Goal: Check status: Check status

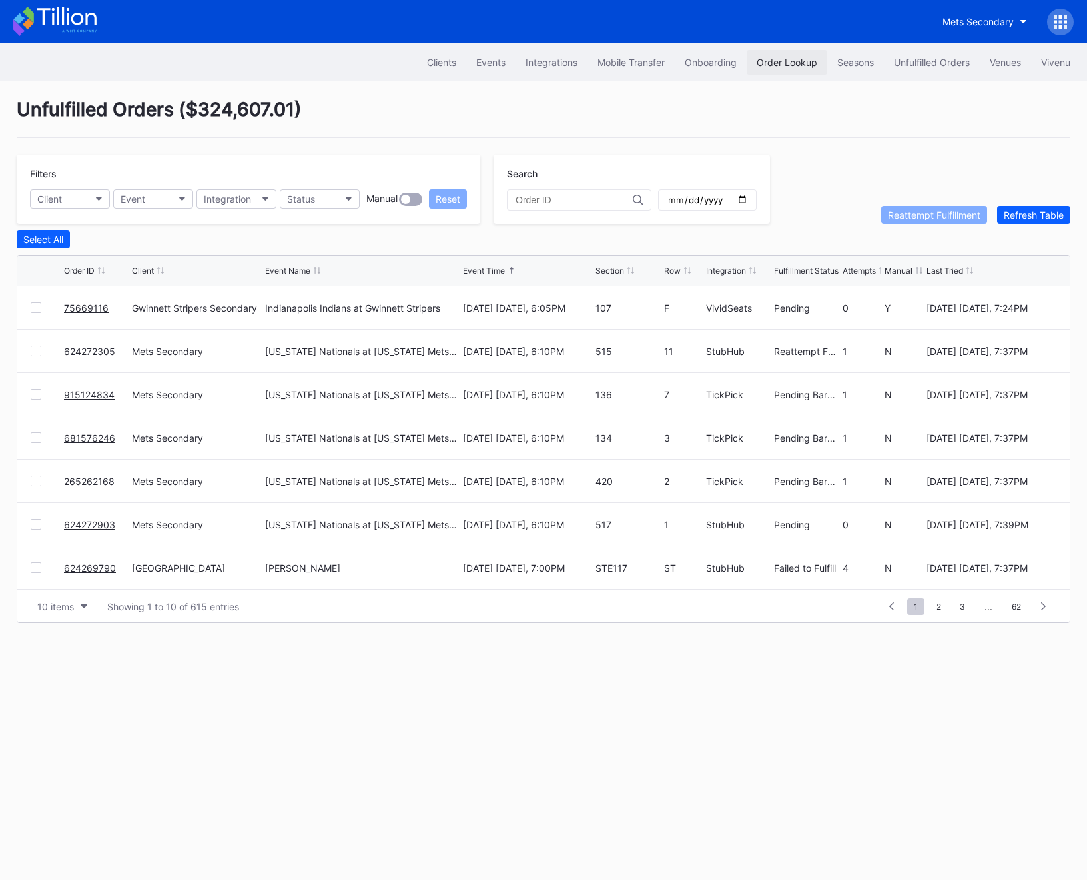
click at [814, 60] on button "Order Lookup" at bounding box center [787, 62] width 81 height 25
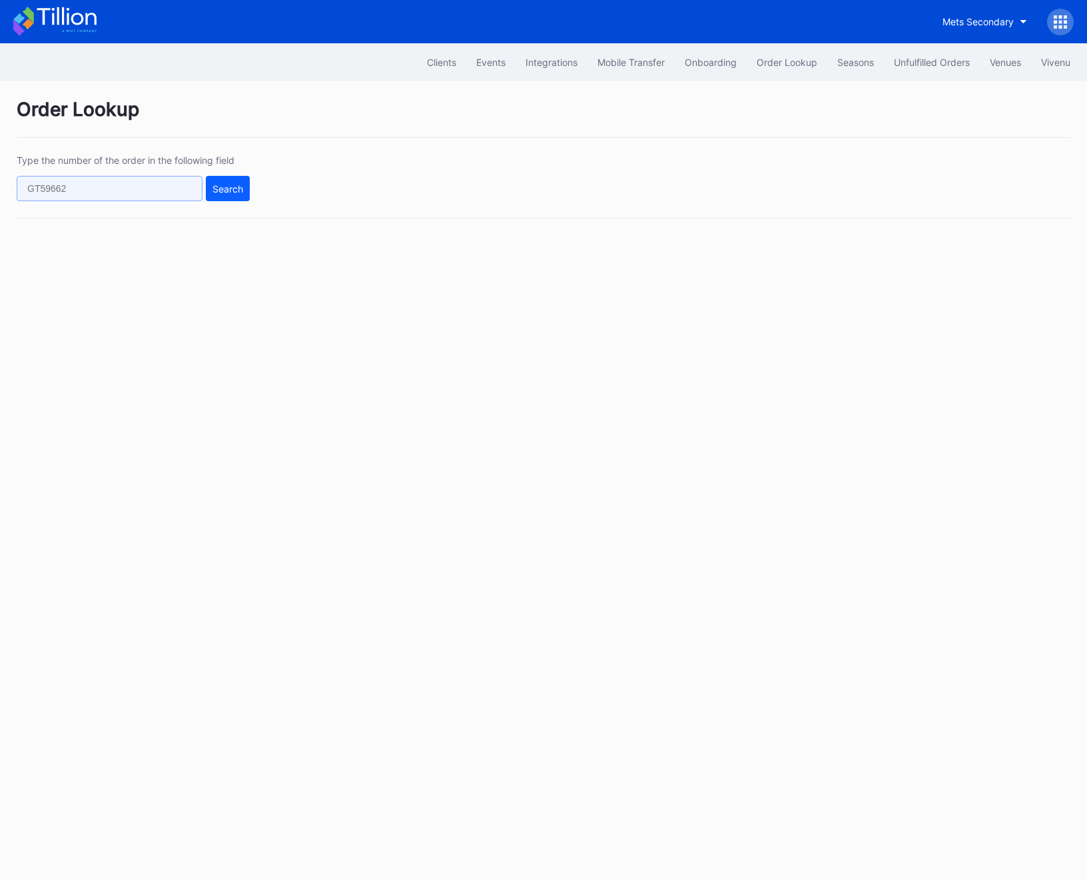
click at [121, 192] on input "text" at bounding box center [110, 188] width 186 height 25
paste input "50415931"
type input "50415931"
click at [255, 192] on div "Type the number of the order in the following field 50415931 Search" at bounding box center [544, 187] width 1054 height 64
click at [240, 189] on div "Search" at bounding box center [228, 188] width 31 height 11
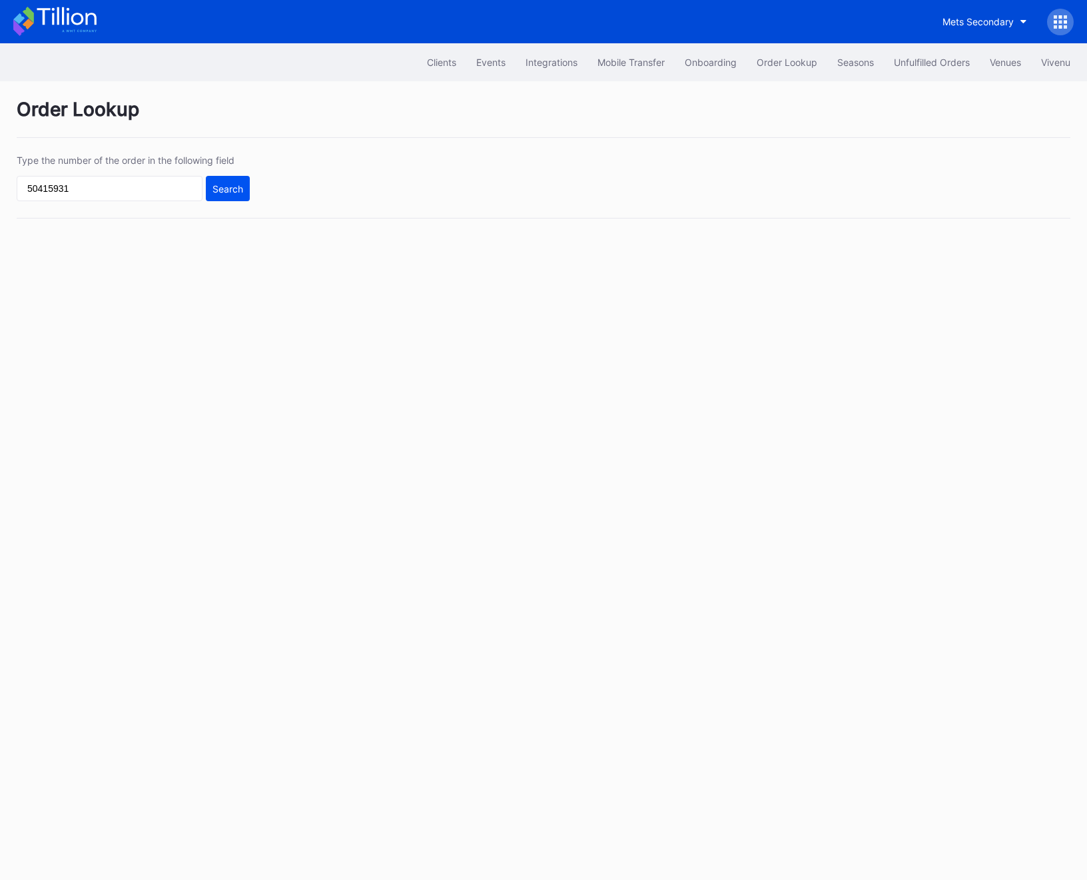
click at [240, 189] on div "Search" at bounding box center [228, 188] width 31 height 11
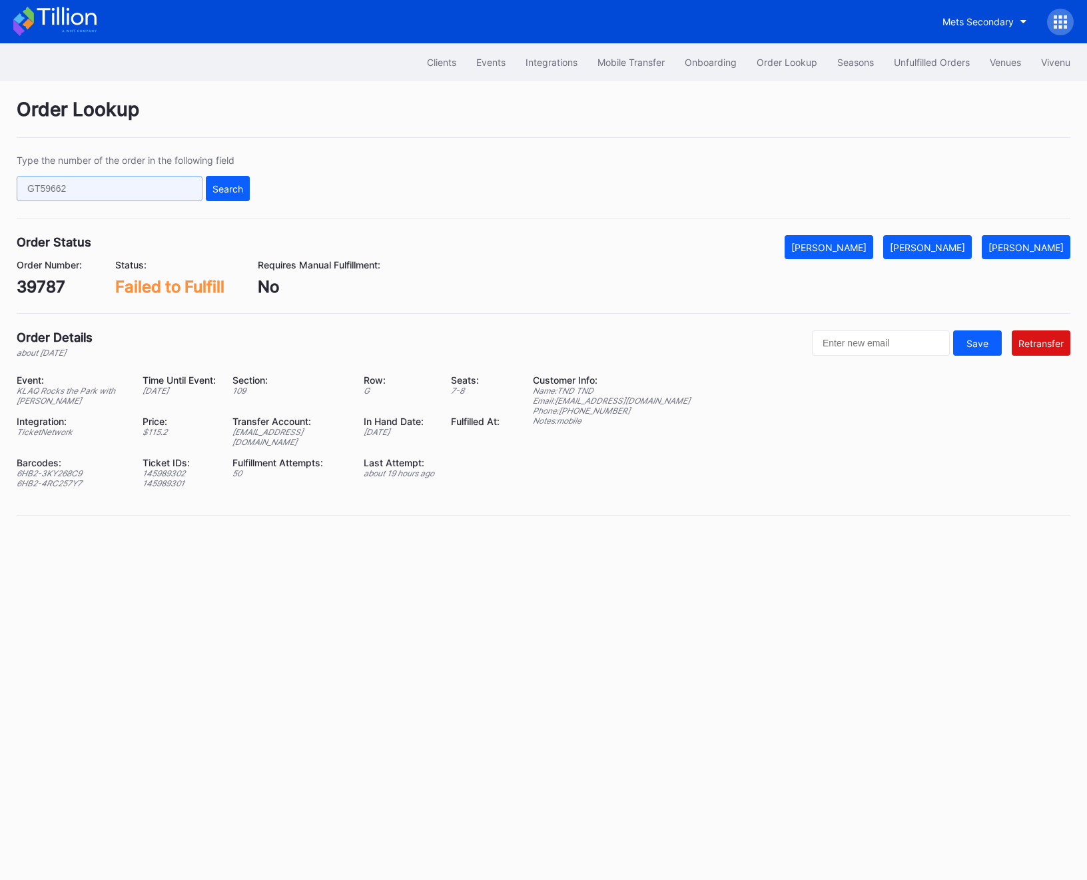
click at [87, 189] on input "text" at bounding box center [110, 188] width 186 height 25
paste input "50415931"
type input "50415931"
click at [217, 189] on div "Search" at bounding box center [228, 188] width 31 height 11
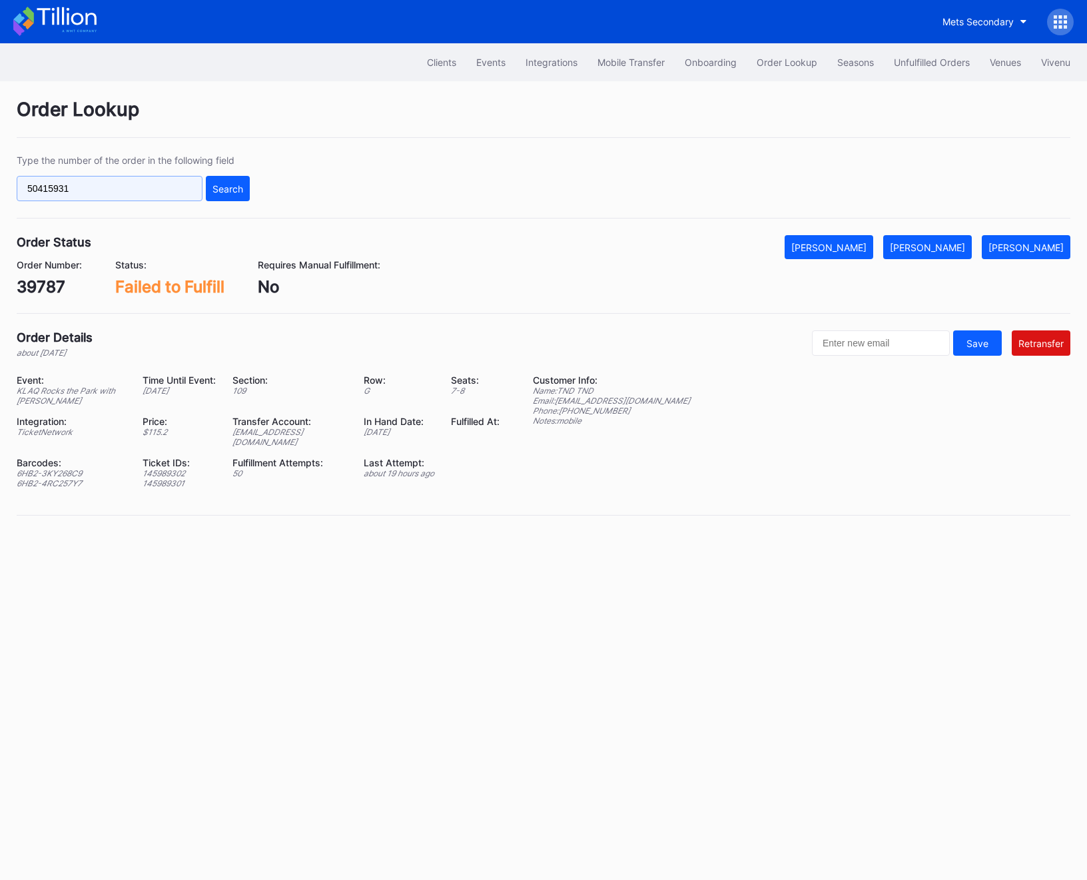
click at [54, 185] on input "50415931" at bounding box center [110, 188] width 186 height 25
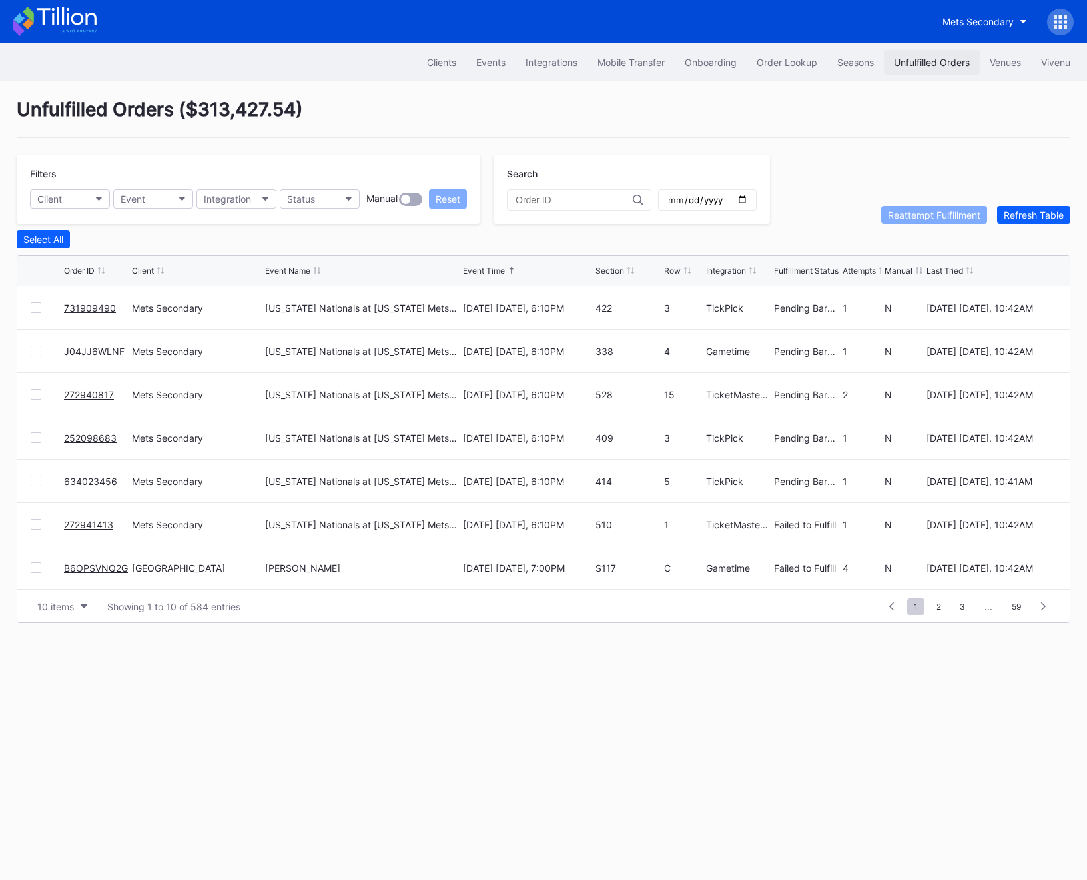
click at [905, 65] on div "Unfulfilled Orders" at bounding box center [932, 62] width 76 height 11
click at [781, 69] on button "Order Lookup" at bounding box center [787, 62] width 81 height 25
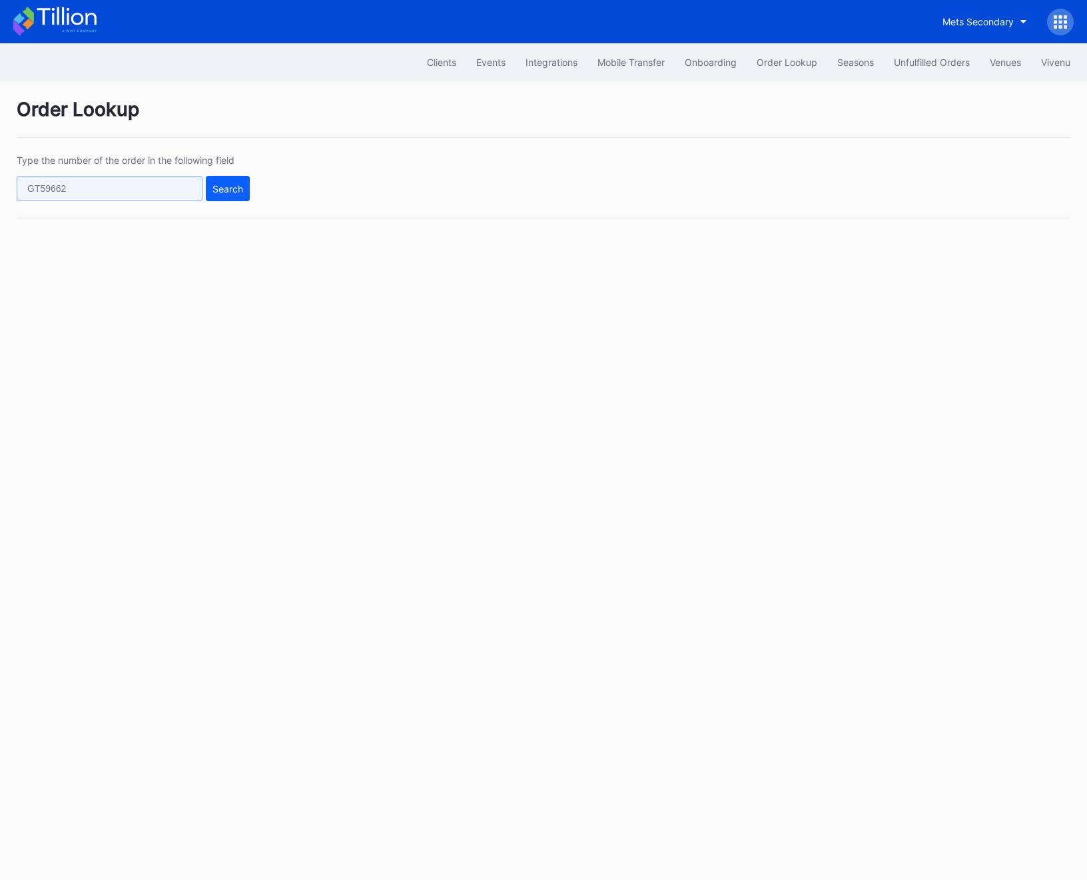
click at [135, 194] on input "text" at bounding box center [110, 188] width 186 height 25
paste input "73969817"
type input "73969817"
click at [213, 196] on button "Search" at bounding box center [228, 188] width 44 height 25
